Goal: Information Seeking & Learning: Learn about a topic

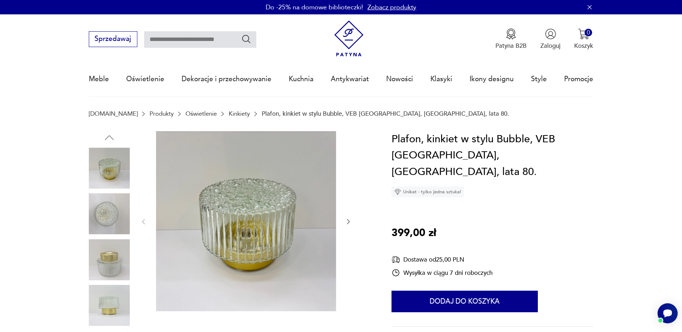
click at [110, 213] on img at bounding box center [109, 213] width 41 height 41
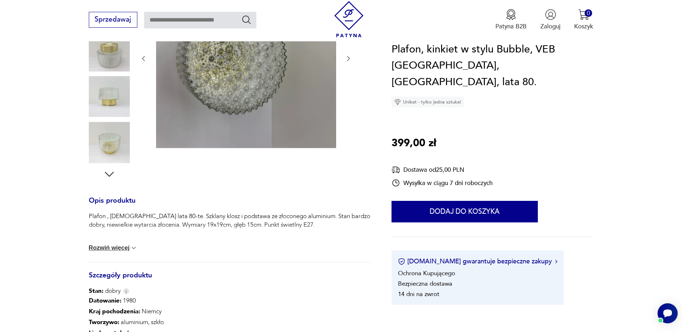
scroll to position [72, 0]
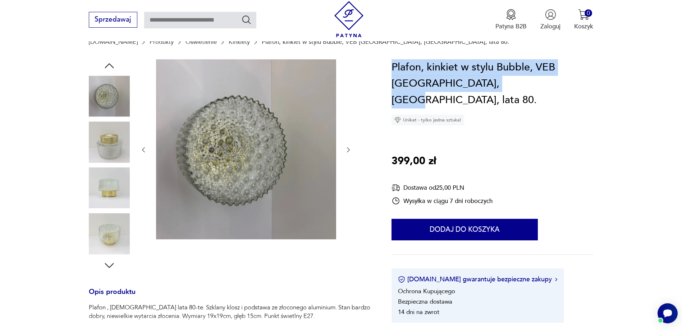
drag, startPoint x: 391, startPoint y: 66, endPoint x: 462, endPoint y: 83, distance: 73.6
click at [462, 83] on section "Opis produktu Plafon , [GEOGRAPHIC_DATA] lata 80-te. Szklany klosz i podstawa z…" at bounding box center [341, 286] width 682 height 455
drag, startPoint x: 462, startPoint y: 83, endPoint x: 453, endPoint y: 82, distance: 9.1
copy h1 "Plafon, kinkiet w stylu Bubble, VEB [GEOGRAPHIC_DATA], [GEOGRAPHIC_DATA], lata …"
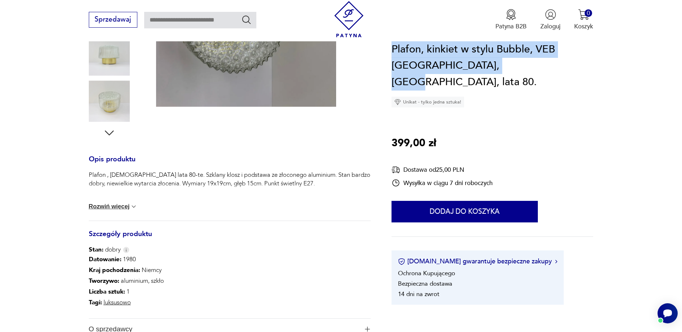
scroll to position [216, 0]
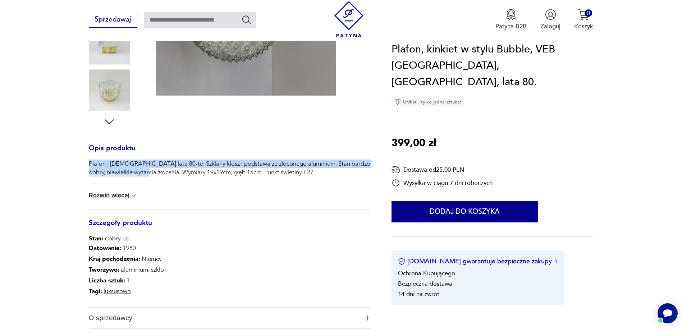
drag, startPoint x: 85, startPoint y: 164, endPoint x: 161, endPoint y: 172, distance: 76.7
click at [161, 172] on section "Opis produktu Plafon , [GEOGRAPHIC_DATA] lata 80-te. Szklany klosz i podstawa z…" at bounding box center [341, 143] width 682 height 455
drag, startPoint x: 161, startPoint y: 172, endPoint x: 133, endPoint y: 196, distance: 37.0
click at [133, 196] on img at bounding box center [133, 195] width 7 height 7
